Goal: Task Accomplishment & Management: Manage account settings

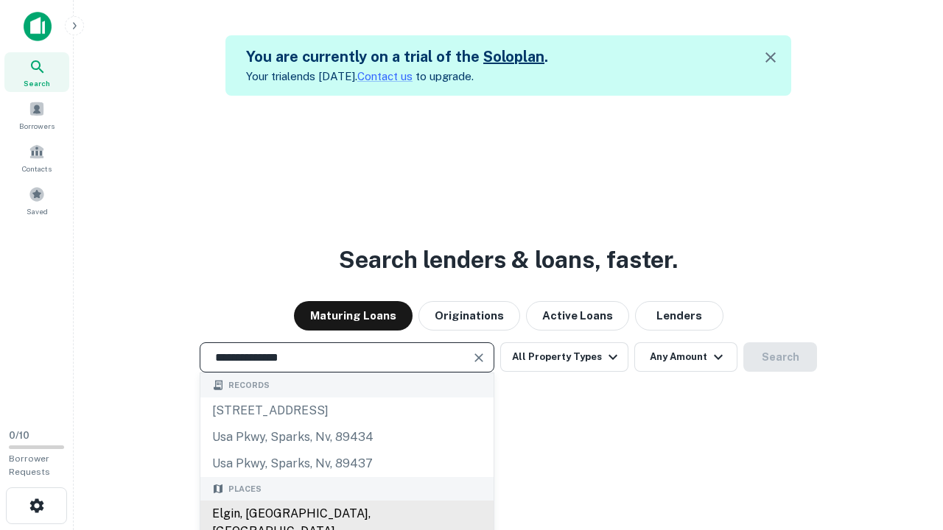
click at [346, 514] on div "Elgin, [GEOGRAPHIC_DATA], [GEOGRAPHIC_DATA]" at bounding box center [346, 523] width 293 height 44
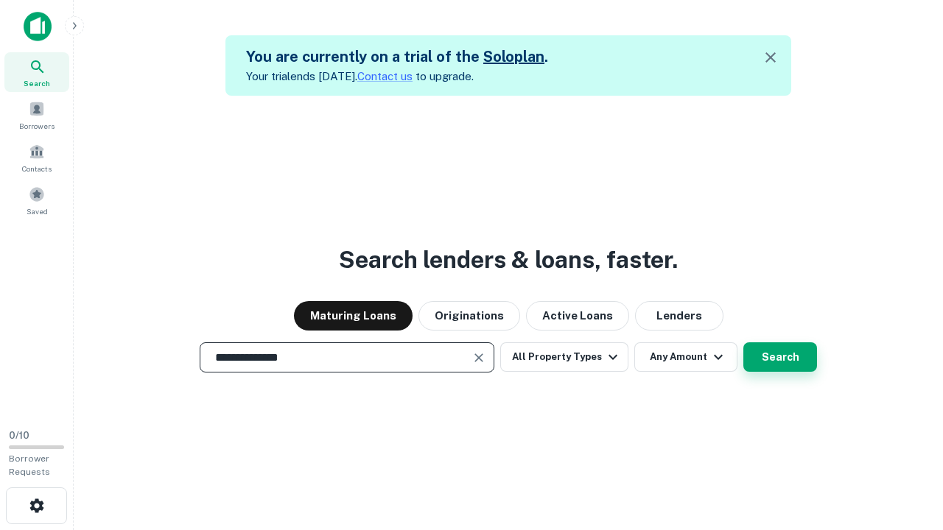
type input "**********"
click at [743, 343] on button "Search" at bounding box center [780, 357] width 74 height 29
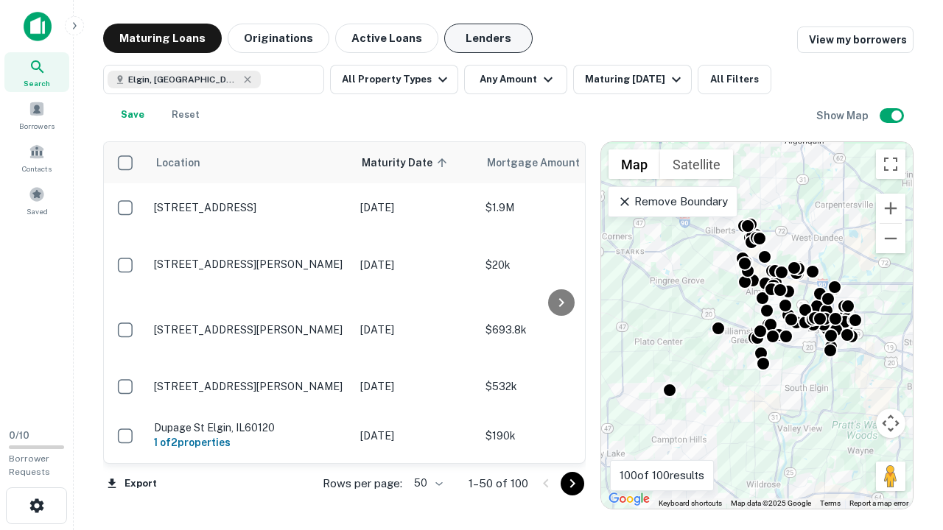
click at [488, 38] on button "Lenders" at bounding box center [488, 38] width 88 height 29
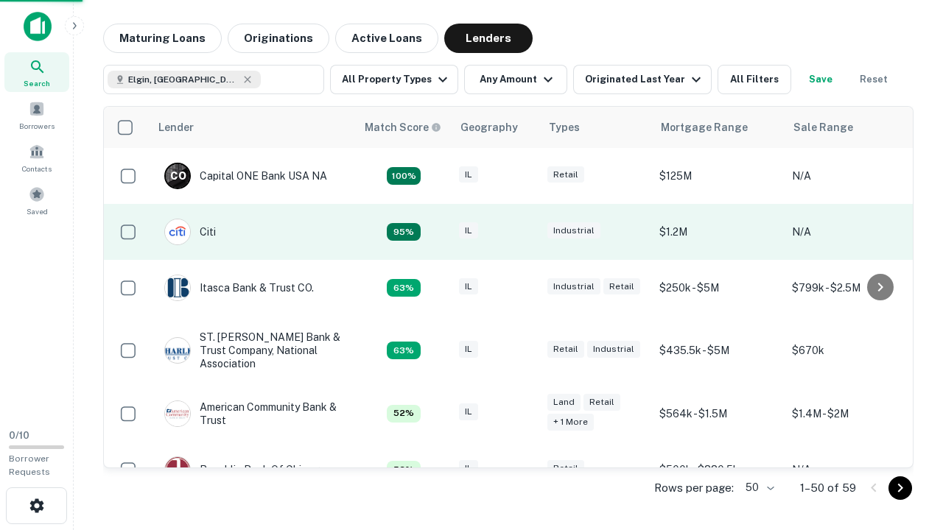
click at [523, 232] on div "IL" at bounding box center [496, 233] width 74 height 20
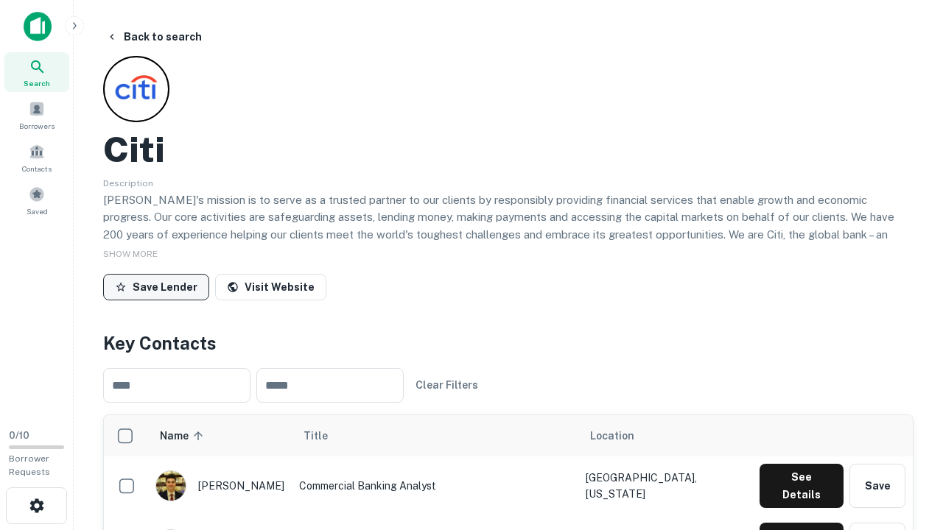
click at [156, 287] on button "Save Lender" at bounding box center [156, 287] width 106 height 27
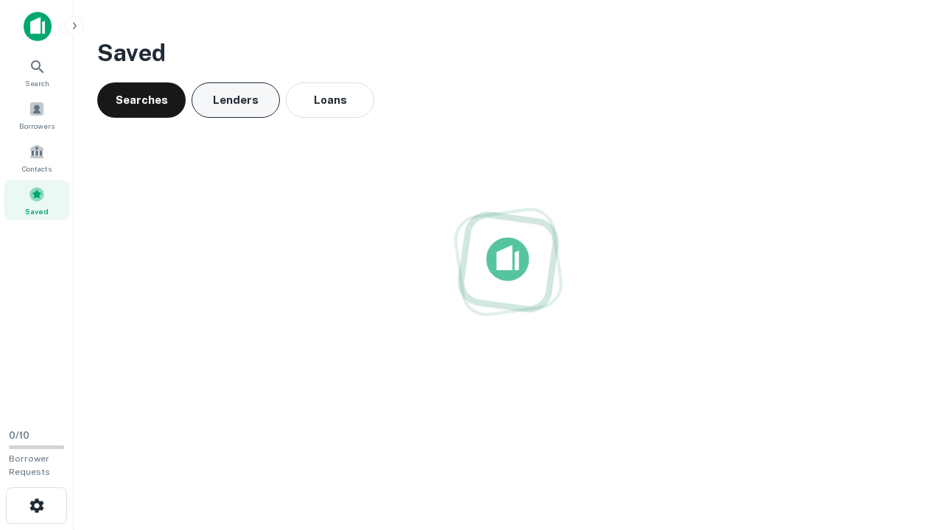
click at [236, 100] on button "Lenders" at bounding box center [236, 100] width 88 height 35
